Goal: Connect with others: Connect with others

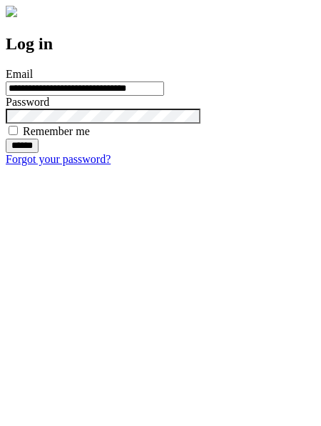
type input "**********"
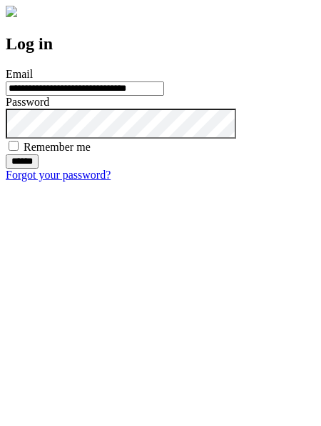
click at [39, 169] on input "******" at bounding box center [22, 161] width 33 height 14
